Goal: Information Seeking & Learning: Find specific fact

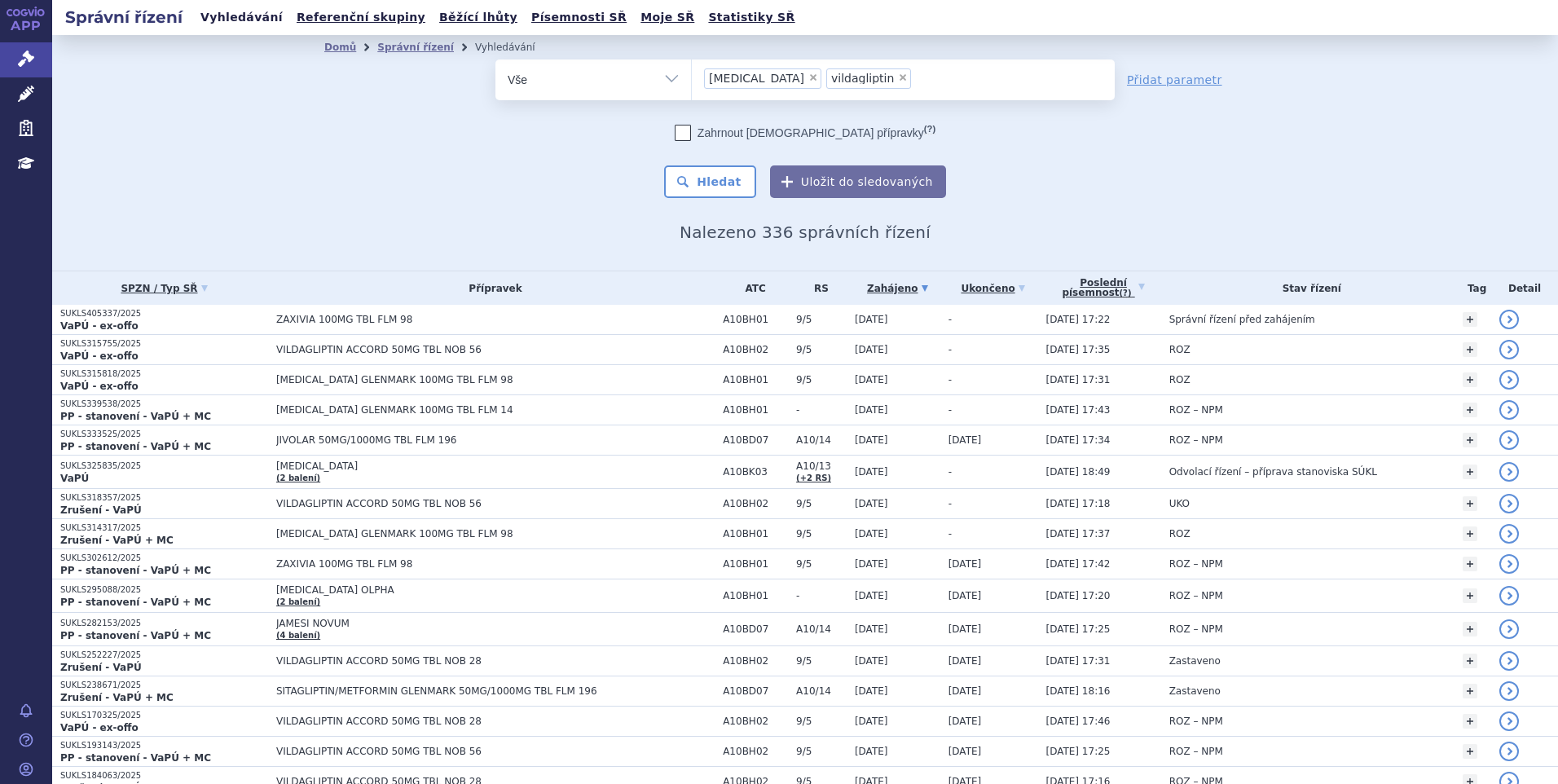
click at [231, 5] on ul "Vyhledávání Referenční skupiny Běžící lhůty Písemnosti SŘ Moje SŘ Statistiky SŘ" at bounding box center [498, 17] width 605 height 35
click at [228, 19] on link "Vyhledávání" at bounding box center [242, 18] width 92 height 22
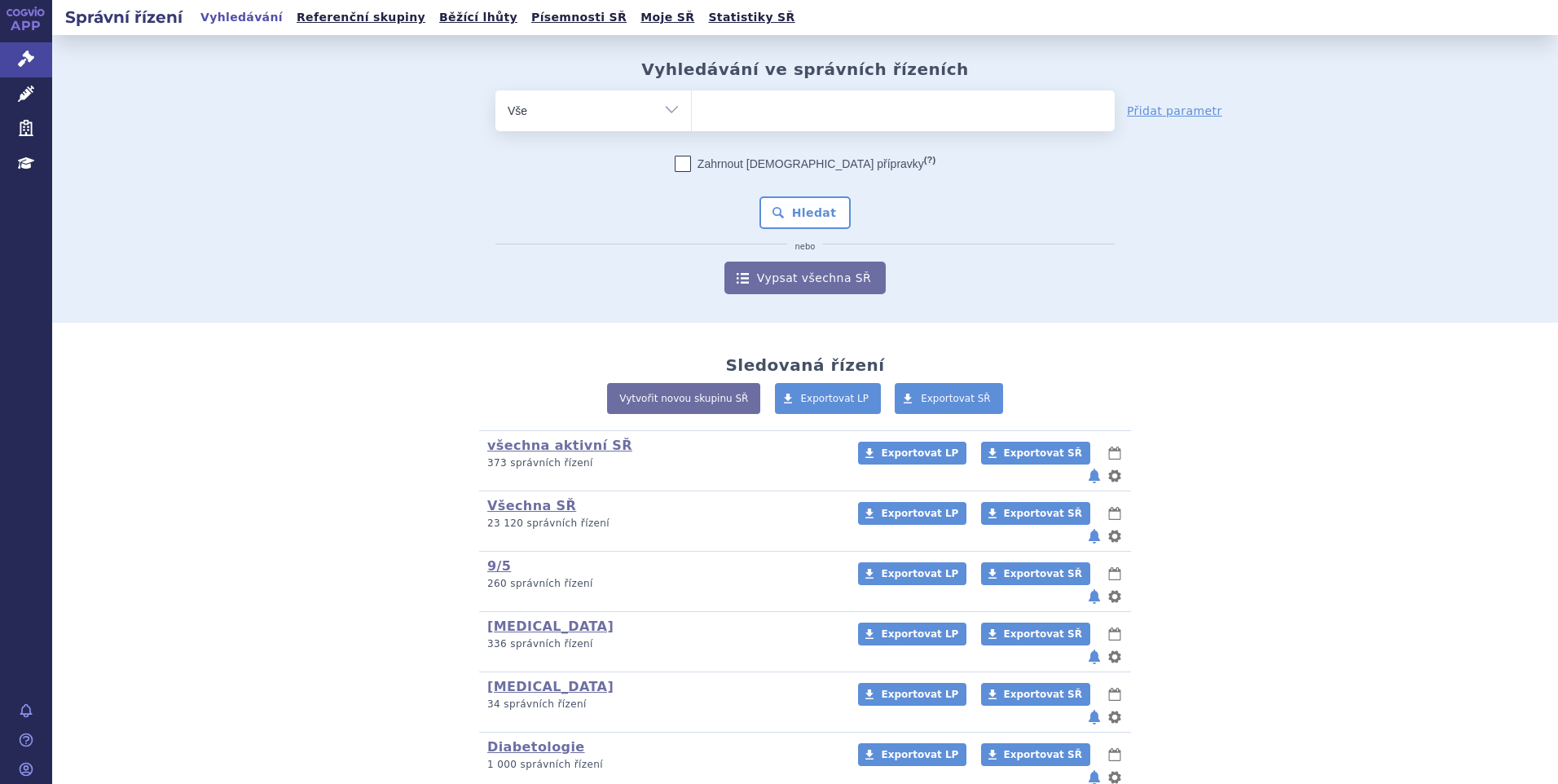
click at [667, 114] on select "Vše Spisová značka Typ SŘ Přípravek/SUKL kód Účastník/Držitel" at bounding box center [593, 108] width 196 height 37
select select "filter-atc-group"
click at [495, 90] on select "Vše Spisová značka Typ SŘ Přípravek/SUKL kód Účastník/Držitel" at bounding box center [593, 108] width 196 height 37
click at [793, 112] on ul at bounding box center [903, 107] width 423 height 34
click at [692, 112] on select at bounding box center [691, 110] width 1 height 41
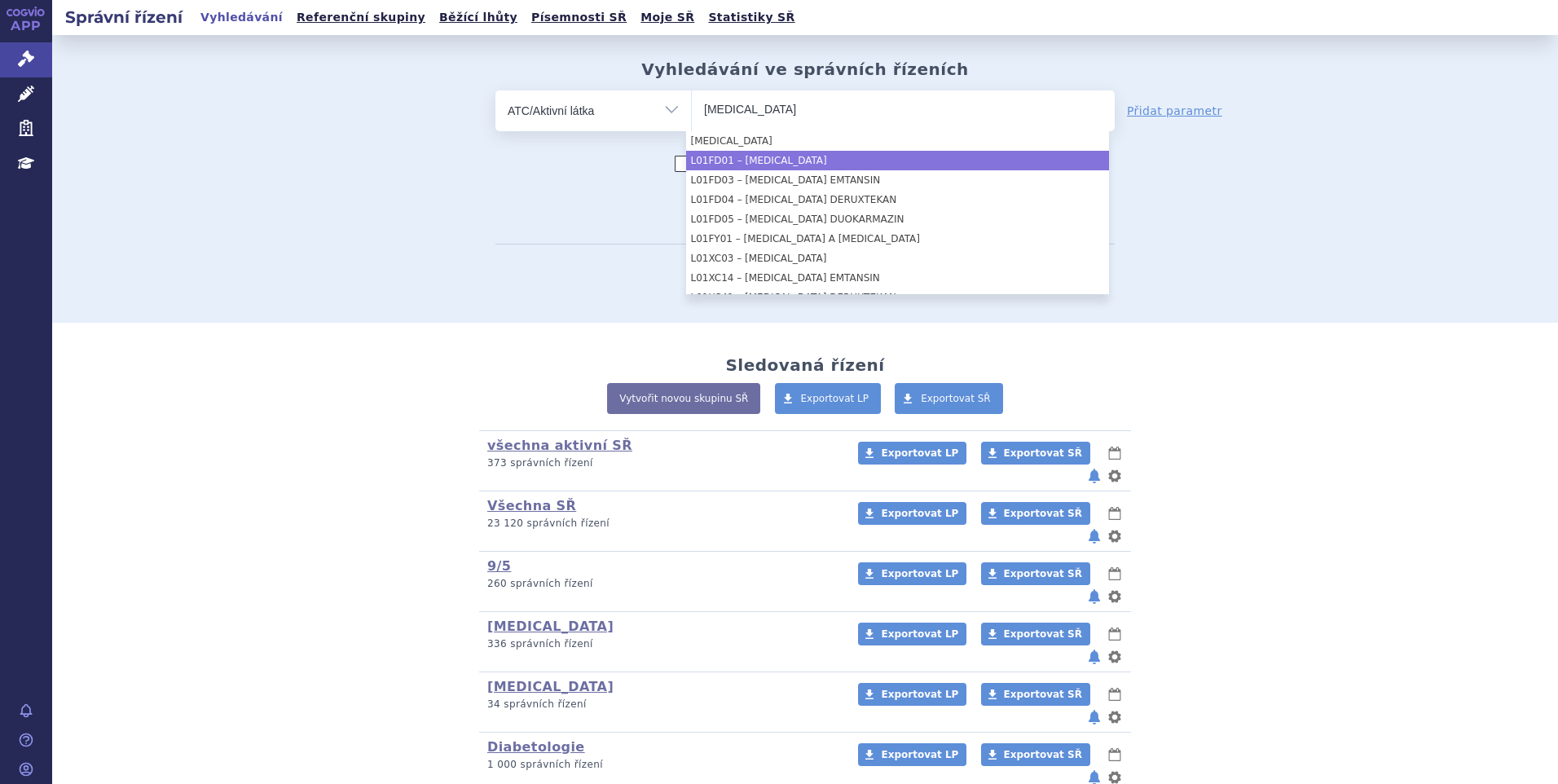
type input "trastuzumab"
select select "L01FD01"
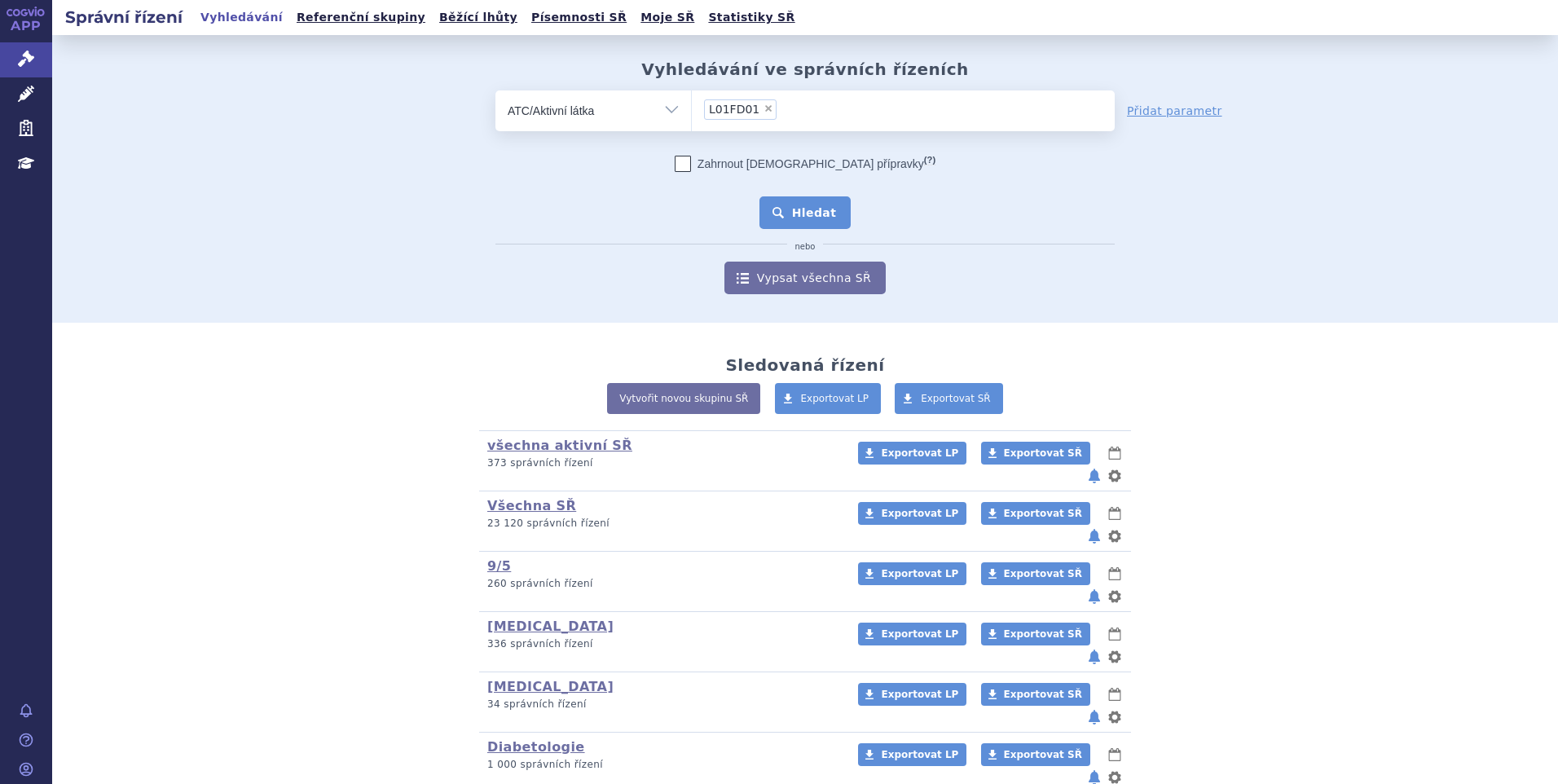
click at [780, 205] on button "Hledat" at bounding box center [805, 212] width 92 height 33
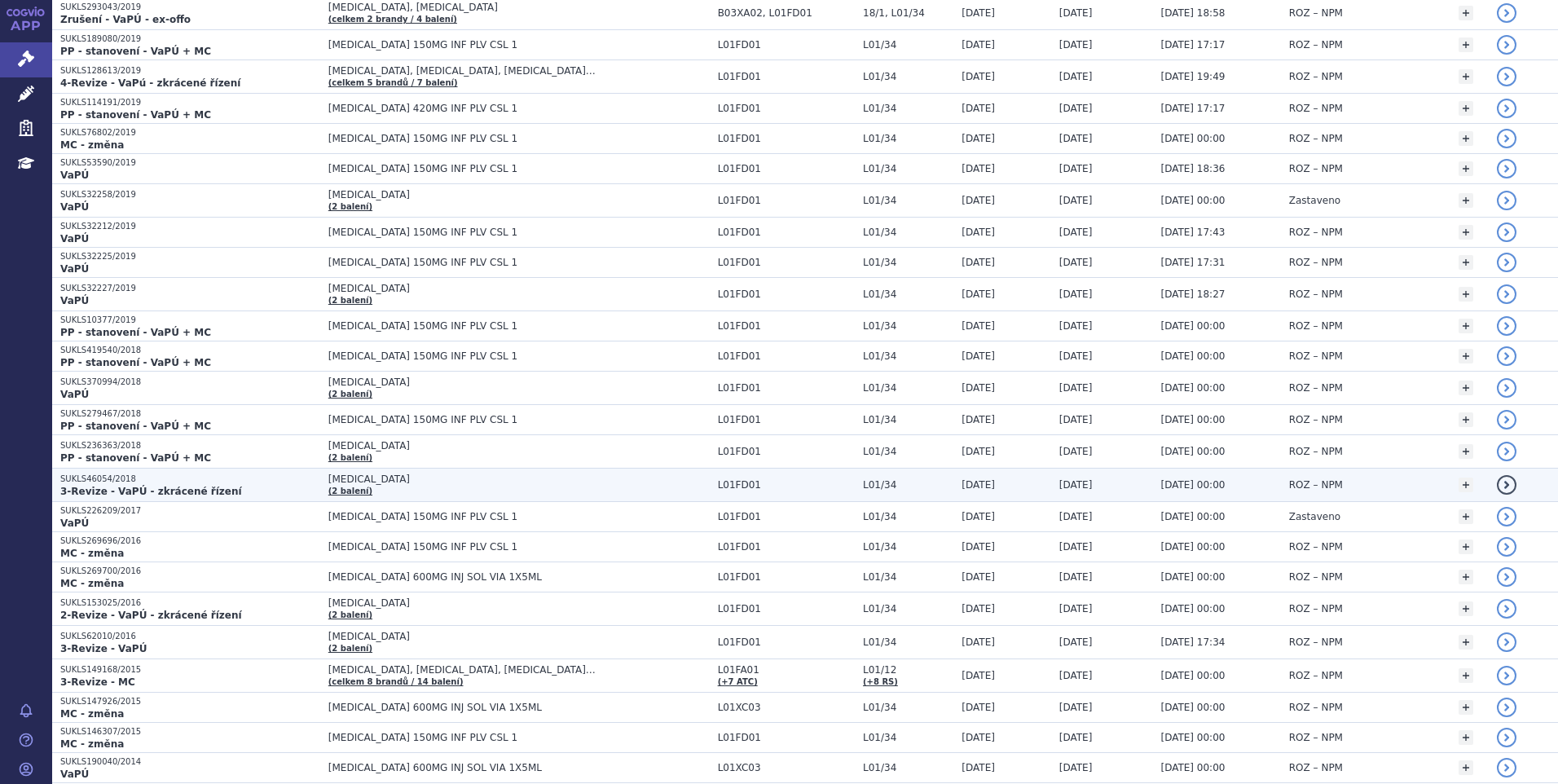
scroll to position [623, 0]
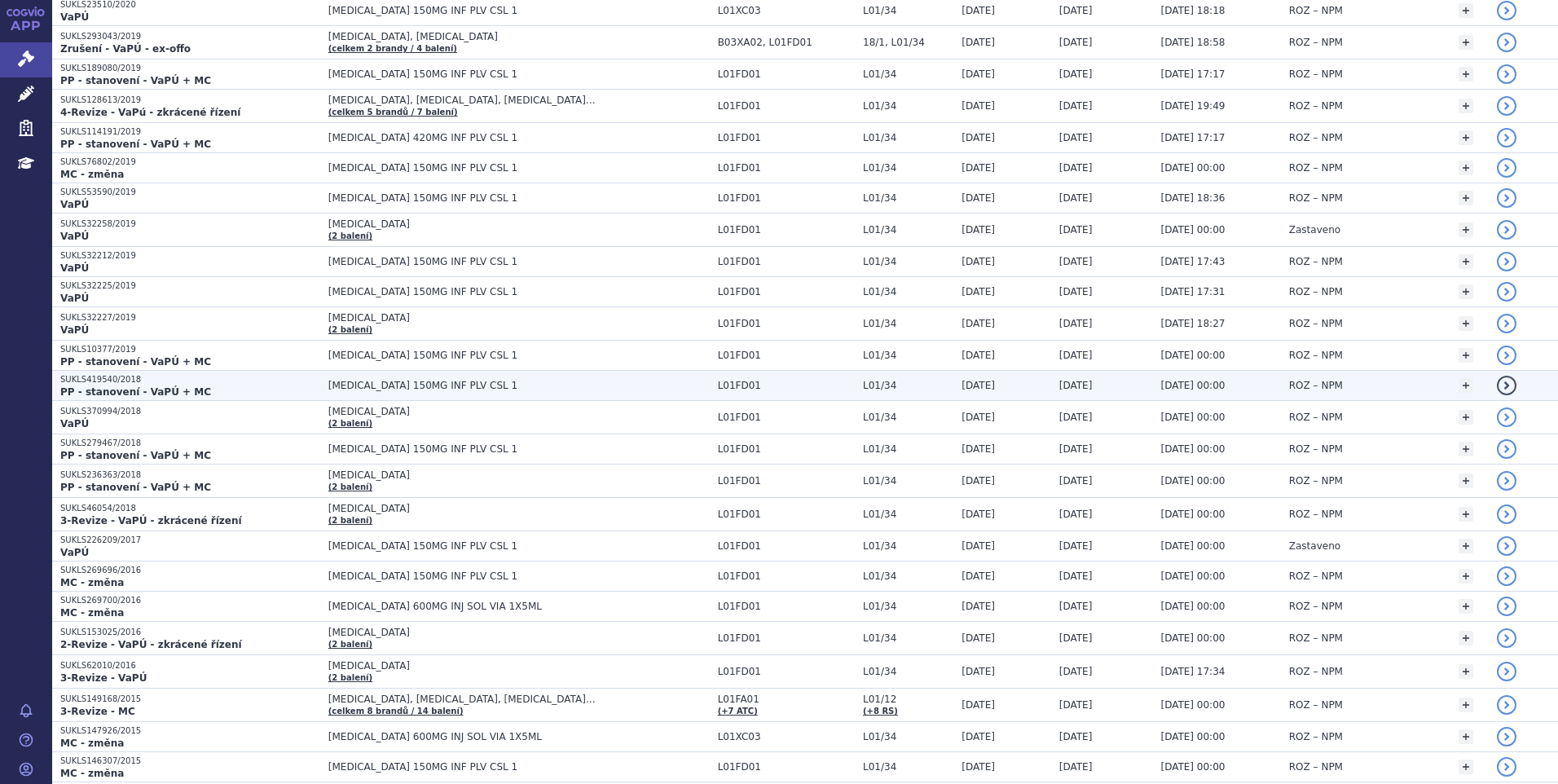
click at [124, 378] on p "SUKLS419540/2018" at bounding box center [190, 379] width 260 height 11
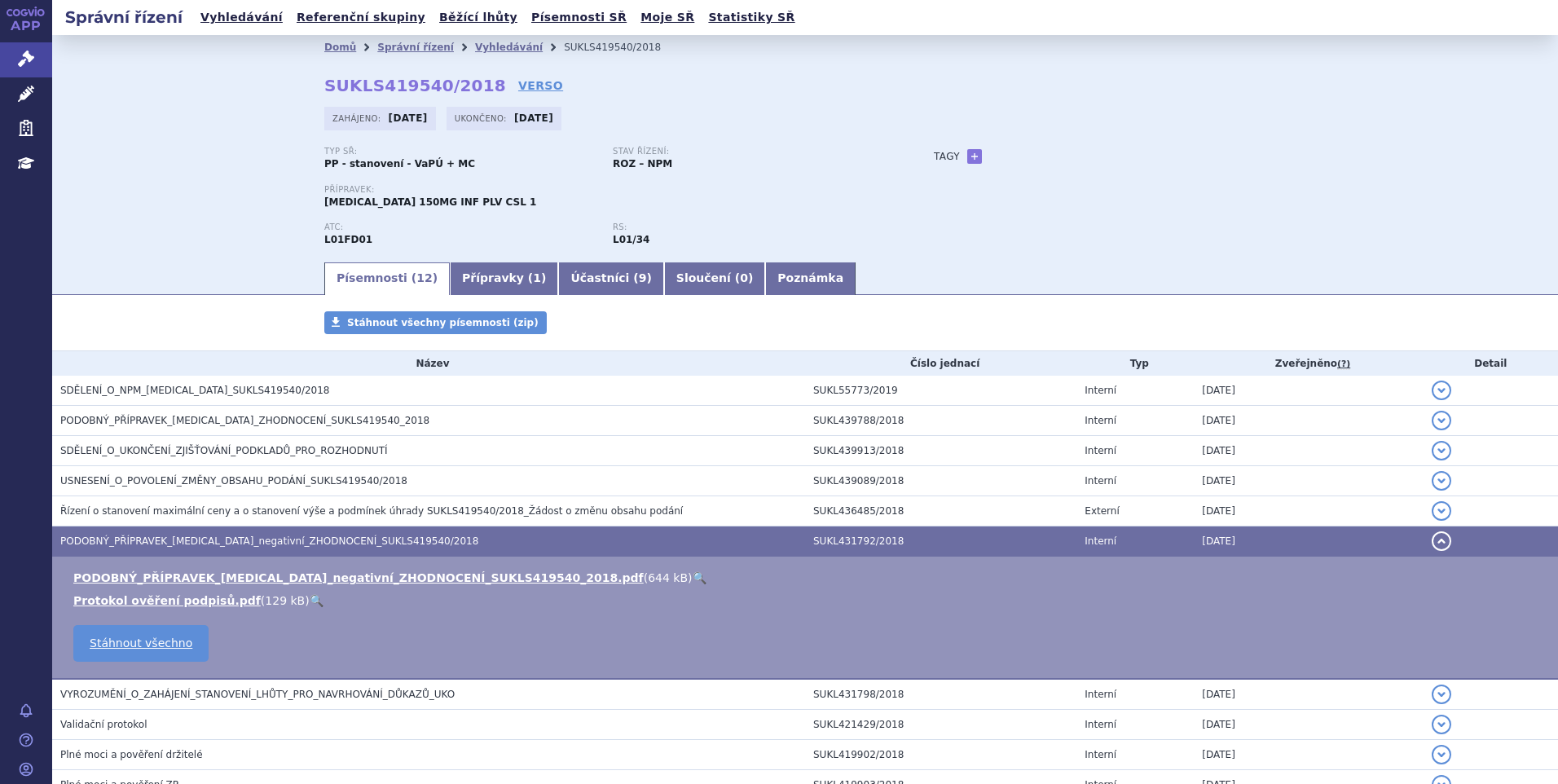
scroll to position [51, 0]
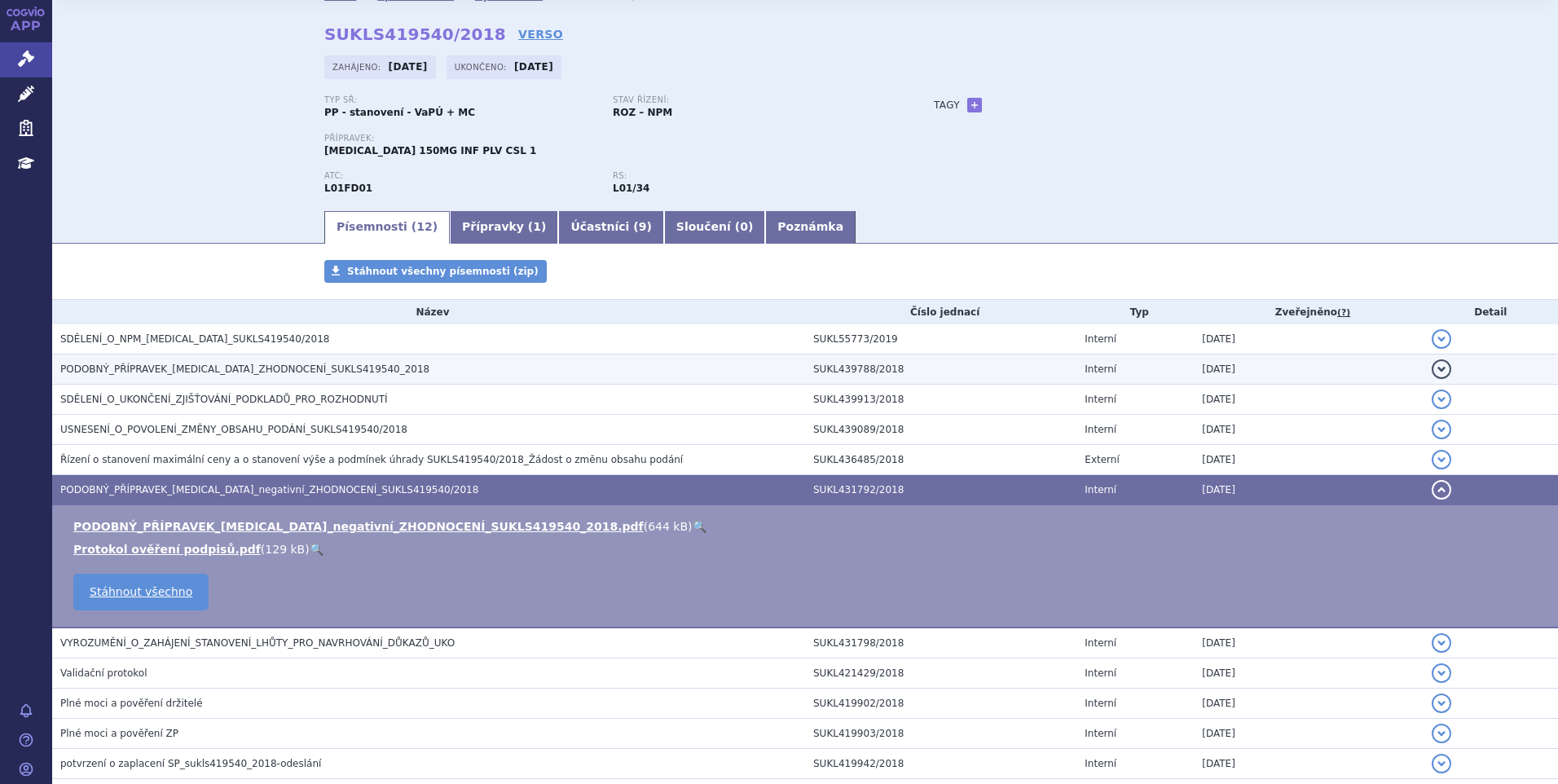
click at [160, 369] on span "PODOBNÝ_PŘÍPRAVEK_ONTRUZANT_ZHODNOCENÍ_SUKLS419540_2018" at bounding box center [244, 368] width 369 height 11
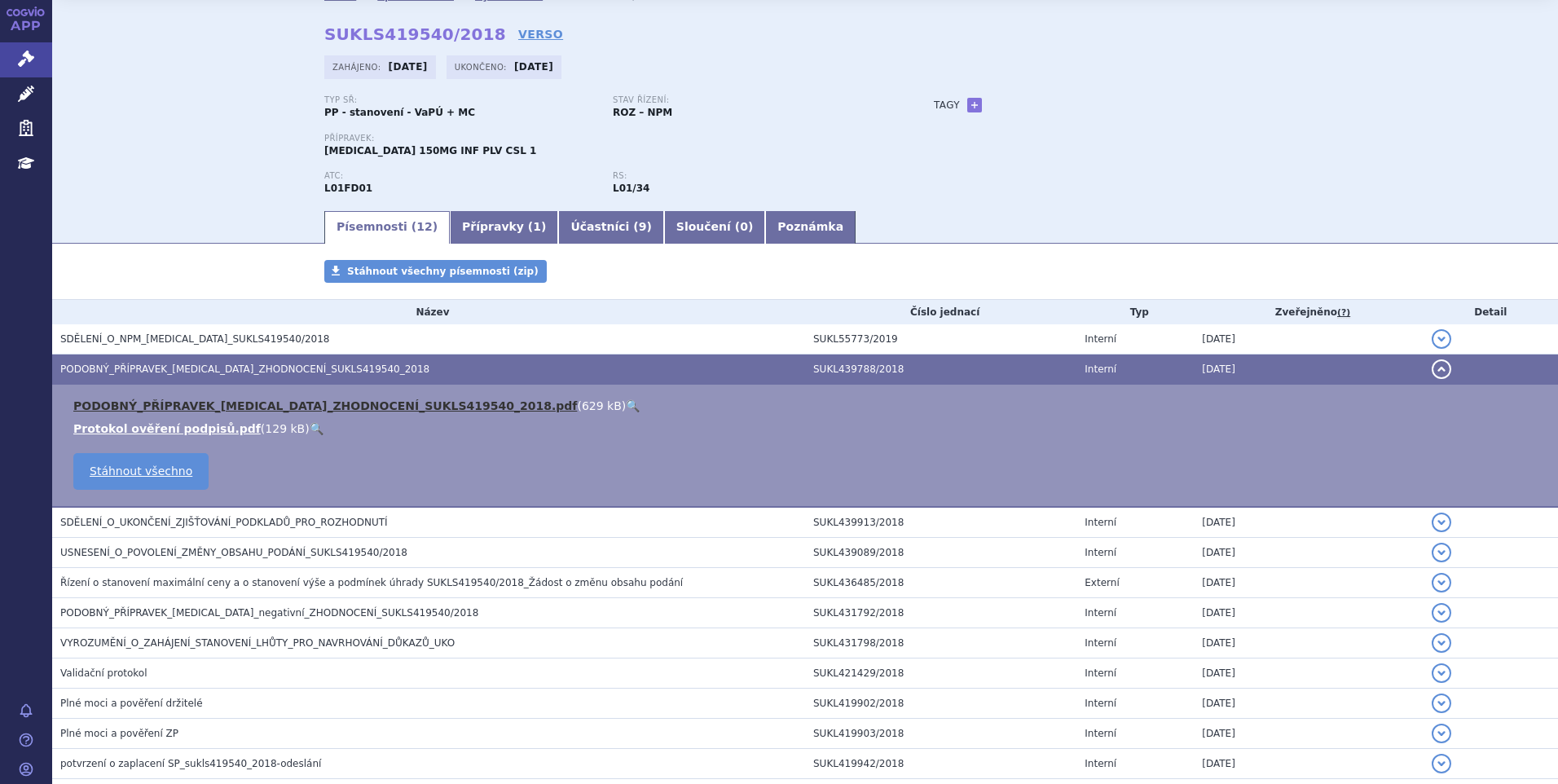
click at [176, 402] on link "PODOBNÝ_PŘÍPRAVEK_ONTRUZANT_ZHODNOCENÍ_SUKLS419540_2018.pdf" at bounding box center [325, 405] width 504 height 13
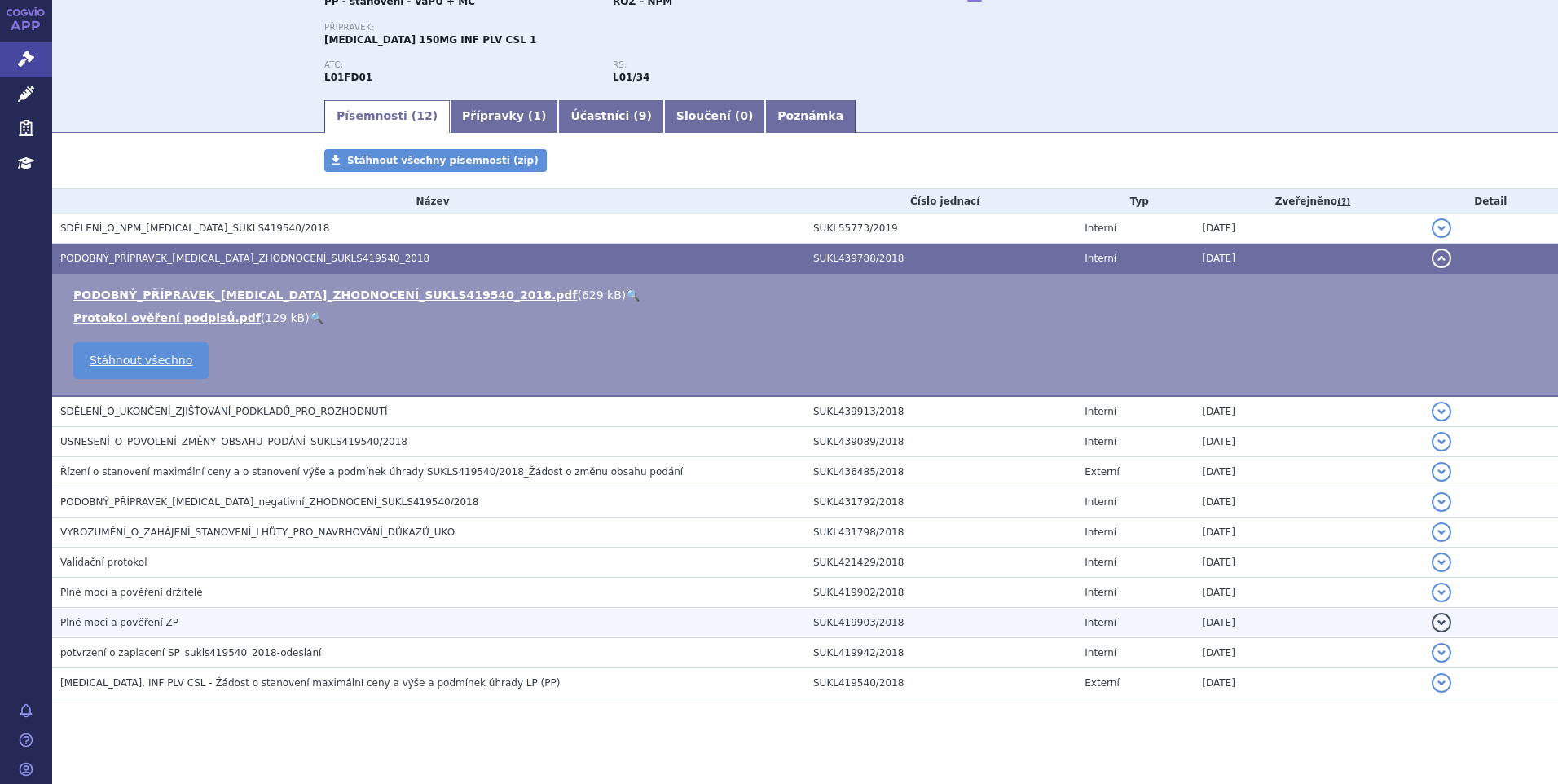
scroll to position [174, 0]
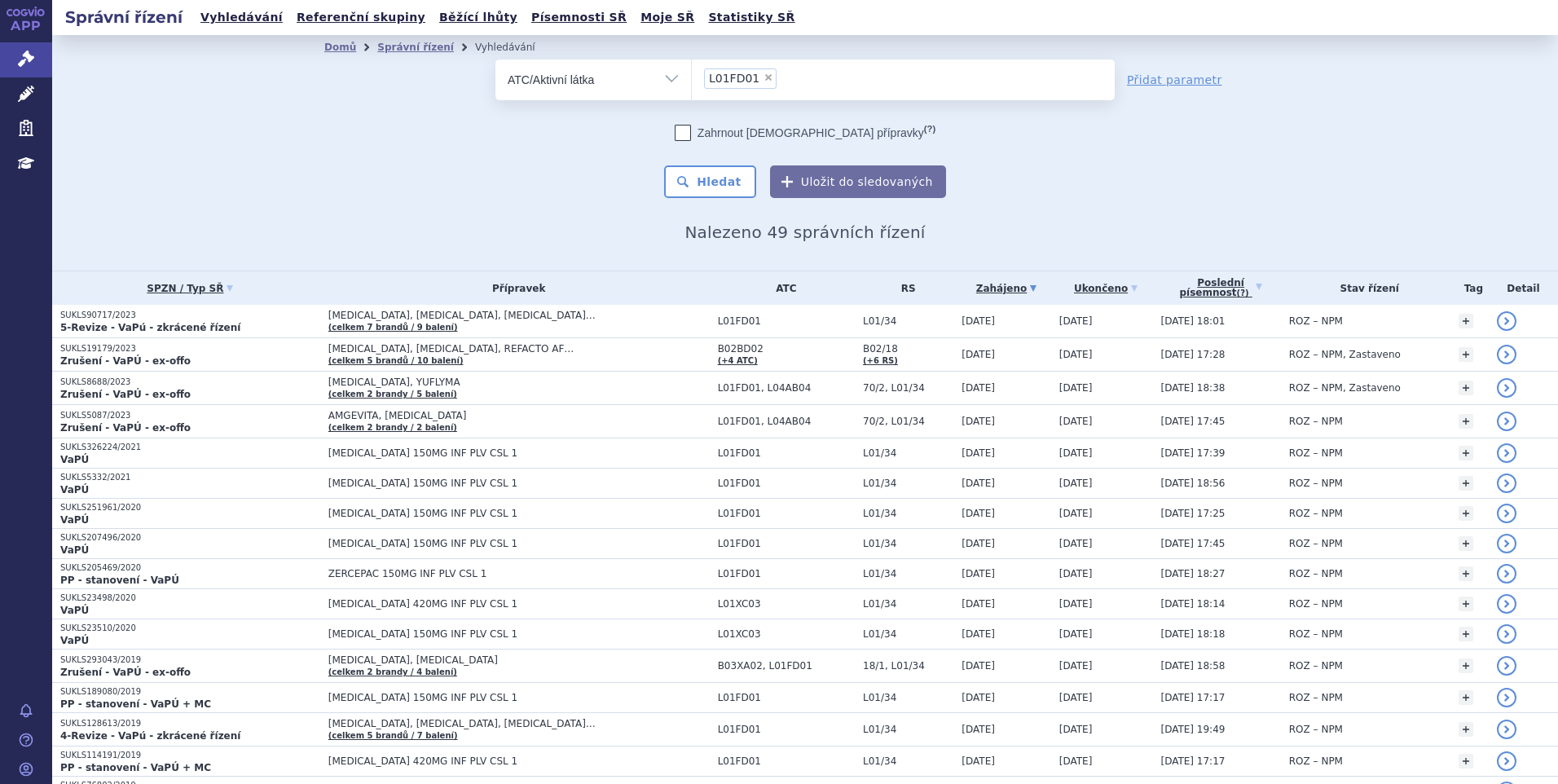
click at [748, 82] on li "× L01FD01" at bounding box center [740, 78] width 73 height 20
click at [692, 82] on select "L01FD01" at bounding box center [691, 79] width 1 height 41
click at [763, 80] on span "×" at bounding box center [768, 78] width 10 height 10
click at [692, 80] on select "L01FD01" at bounding box center [691, 79] width 1 height 41
select select
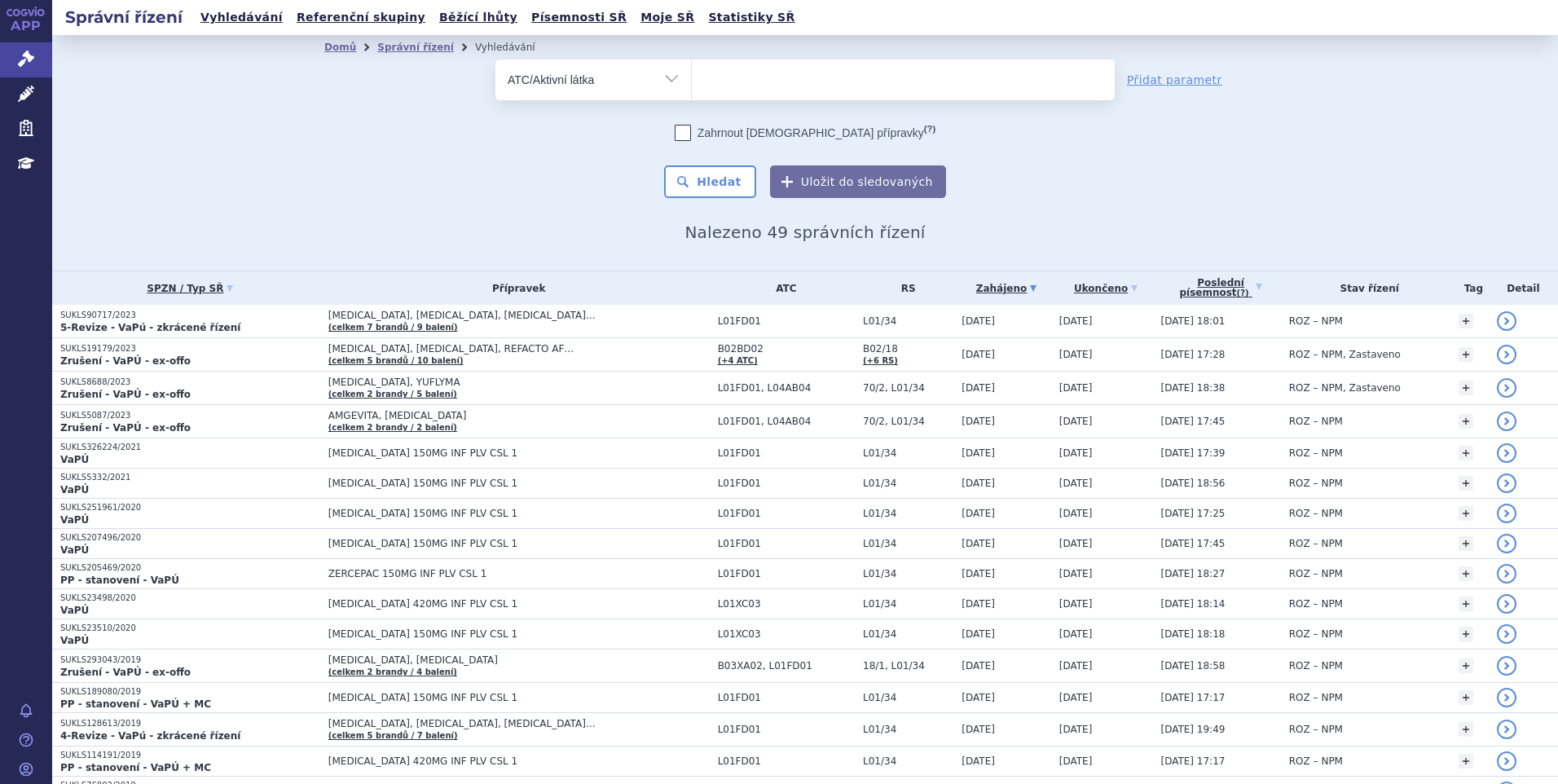
click at [758, 80] on ul at bounding box center [903, 76] width 423 height 34
click at [692, 80] on select at bounding box center [691, 79] width 1 height 41
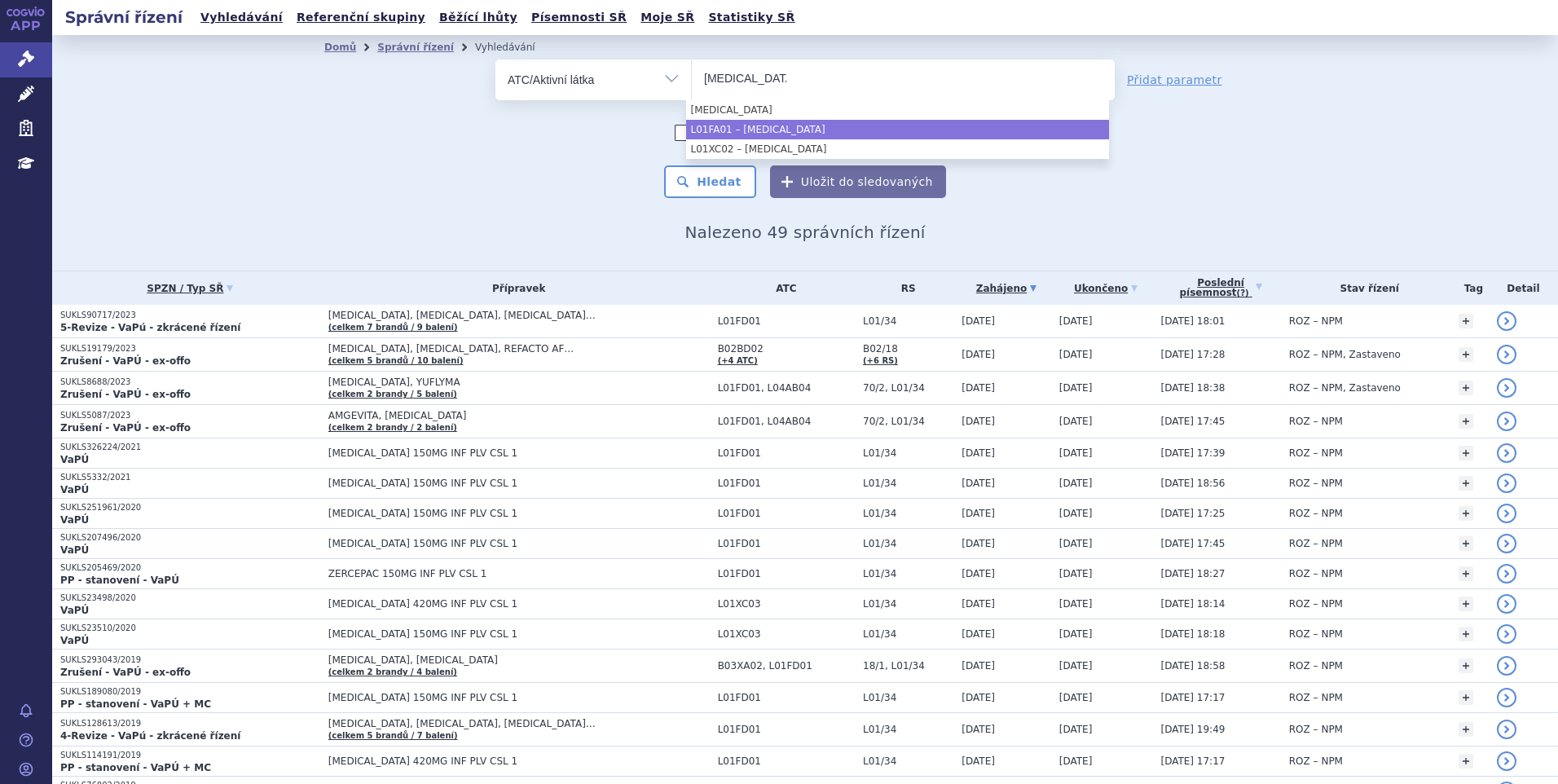
type input "rituximab"
select select "L01FA01"
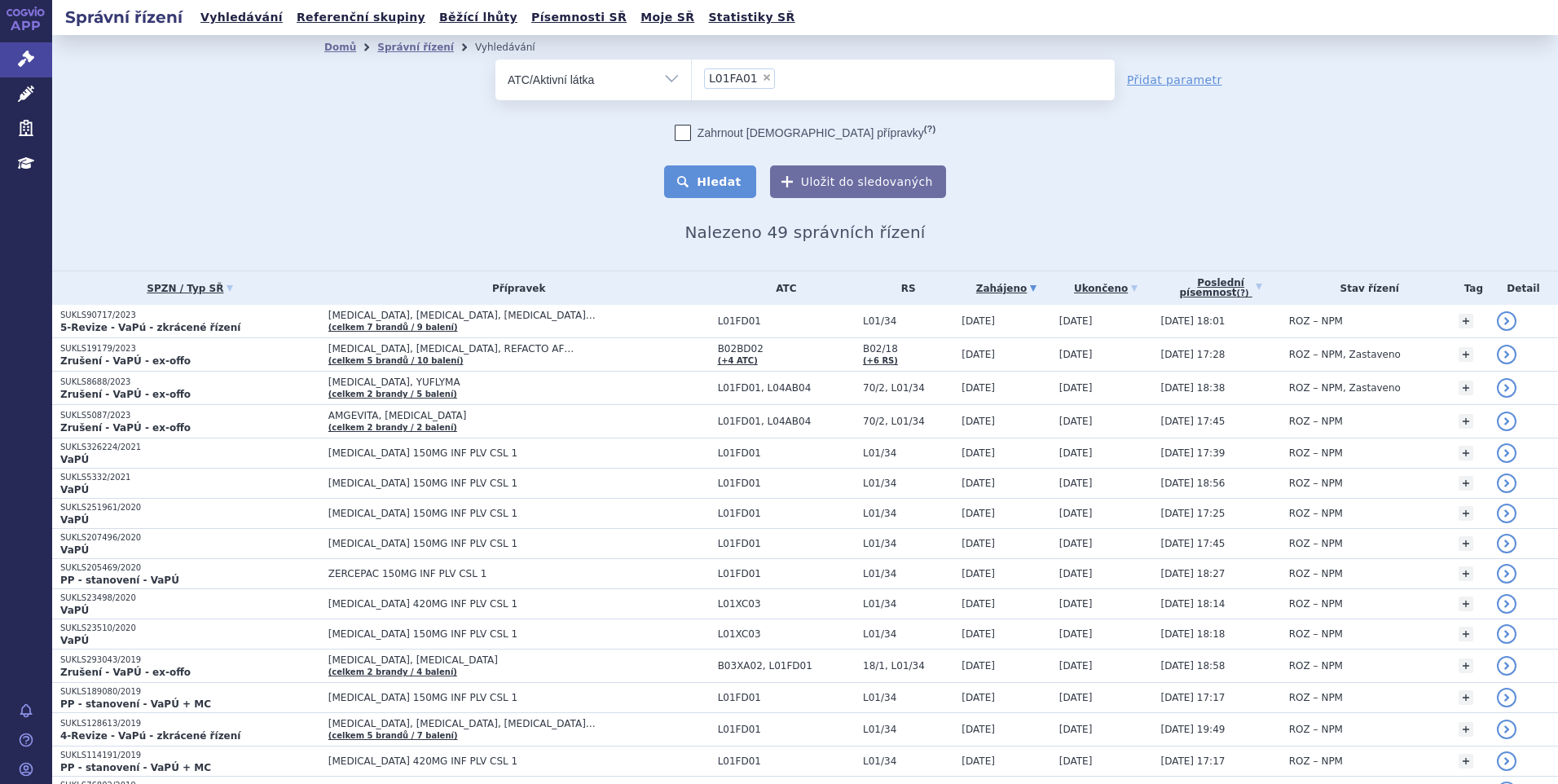
click at [728, 176] on button "Hledat" at bounding box center [710, 181] width 92 height 33
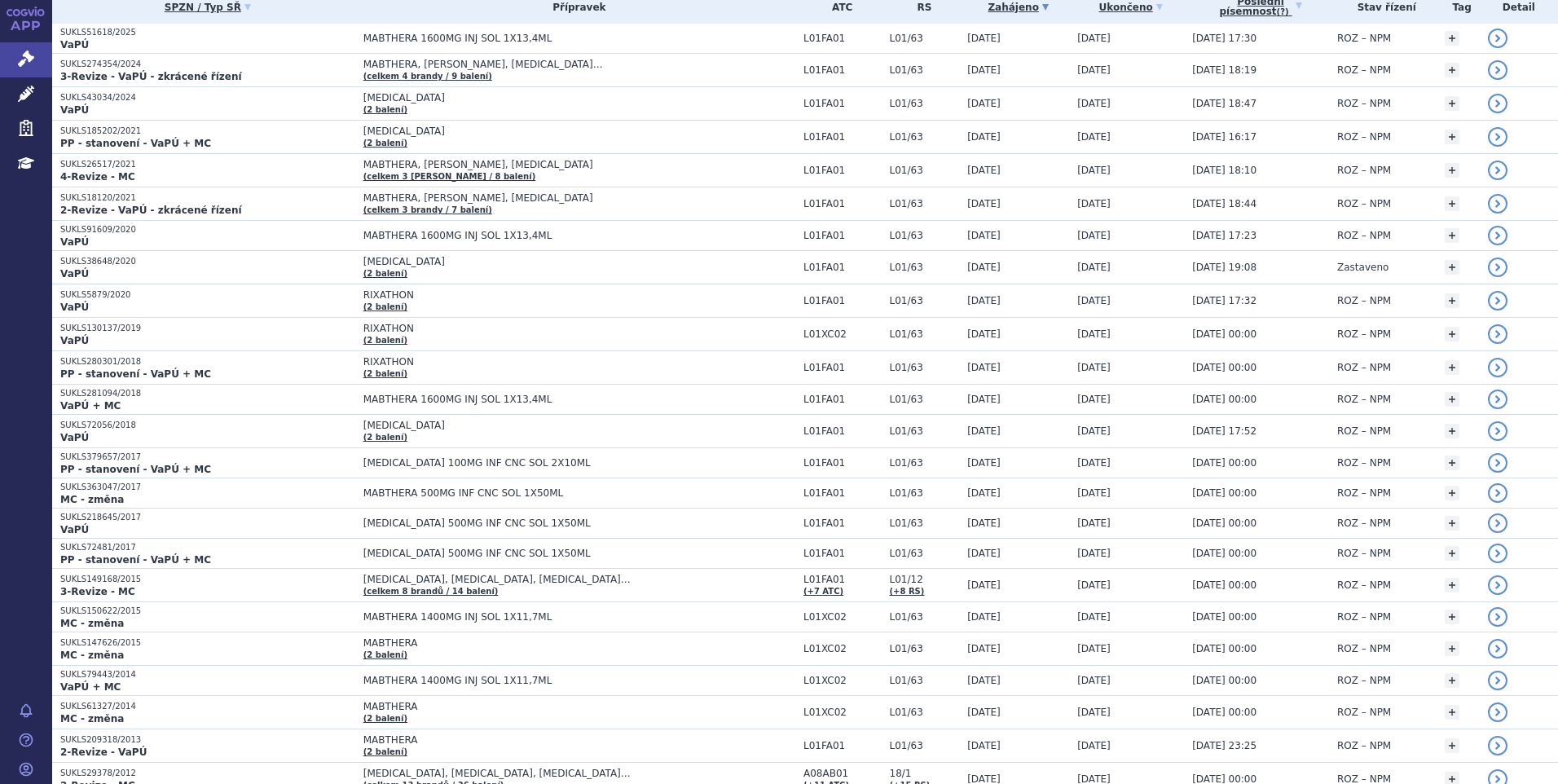
scroll to position [227, 0]
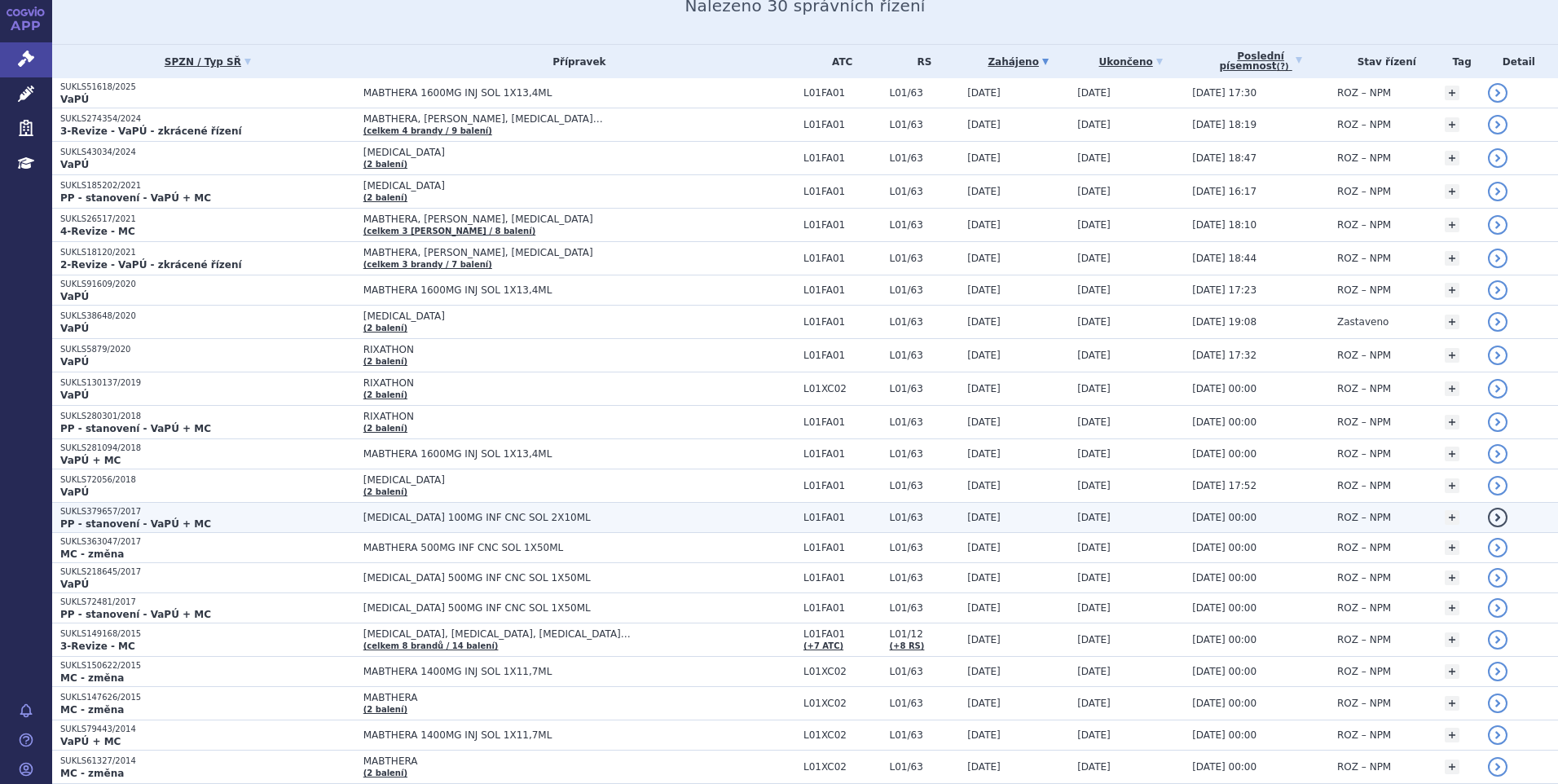
click at [99, 518] on strong "PP - stanovení - VaPÚ + MC" at bounding box center [135, 523] width 151 height 11
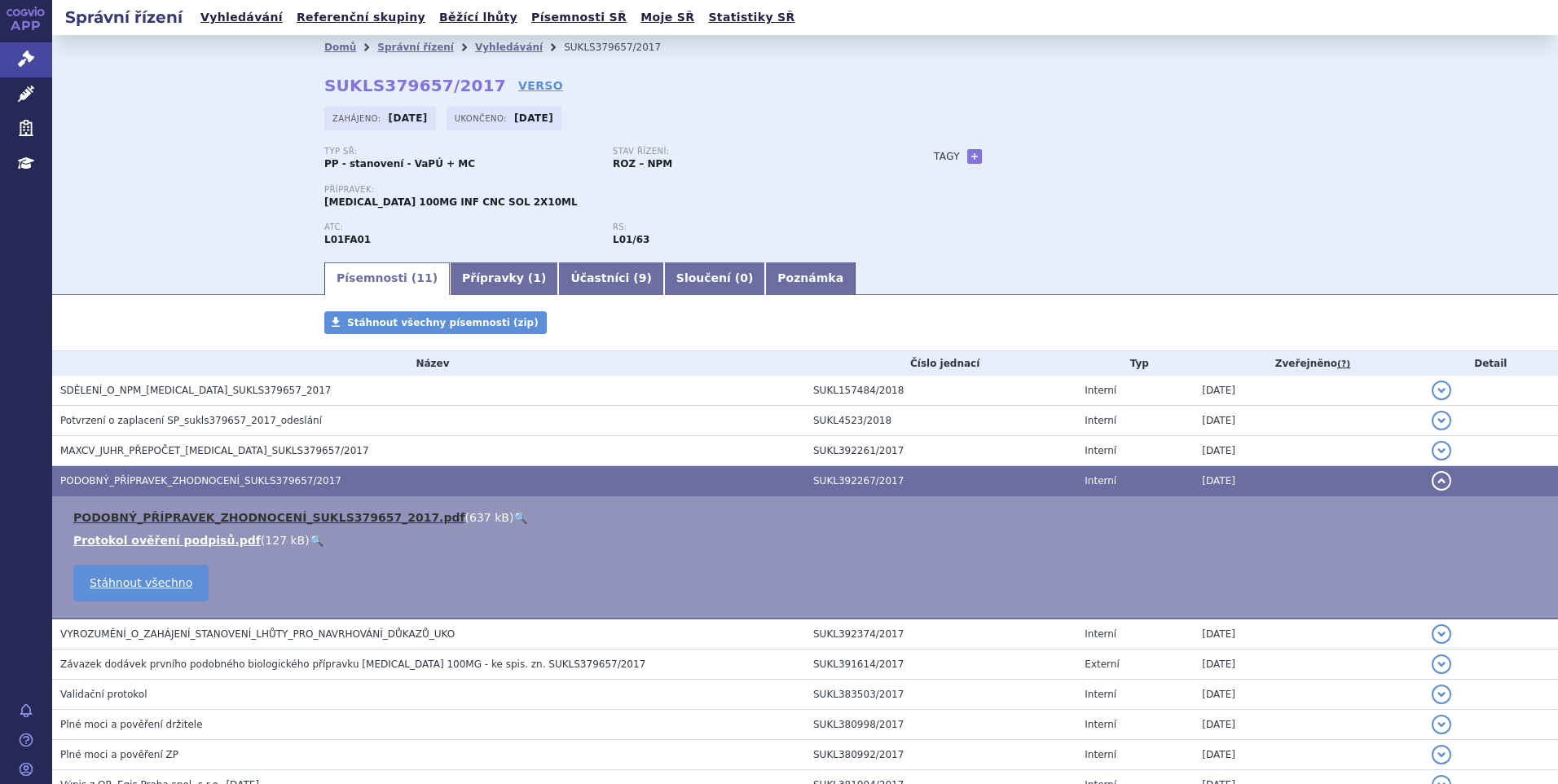
click at [210, 518] on link "PODOBNÝ_PŘÍPRAVEK_ZHODNOCENÍ_SUKLS379657_2017.pdf" at bounding box center [269, 517] width 392 height 13
